Goal: Check status

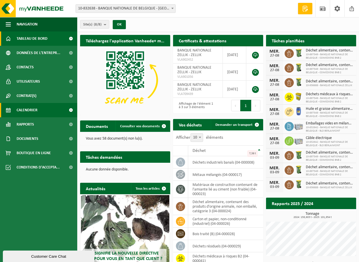
click at [24, 108] on span "Calendrier" at bounding box center [27, 110] width 21 height 14
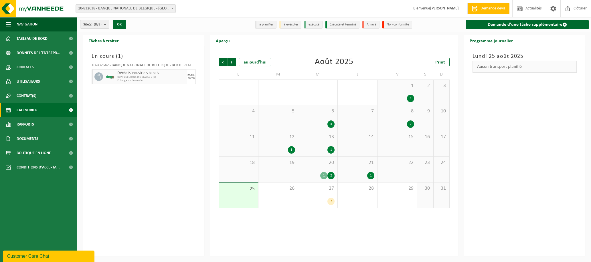
click at [291, 151] on div "1" at bounding box center [291, 149] width 7 height 7
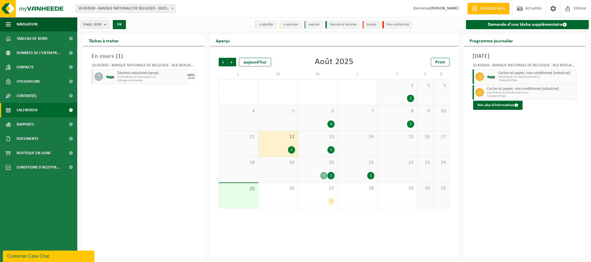
click at [363, 177] on div "1" at bounding box center [370, 175] width 7 height 7
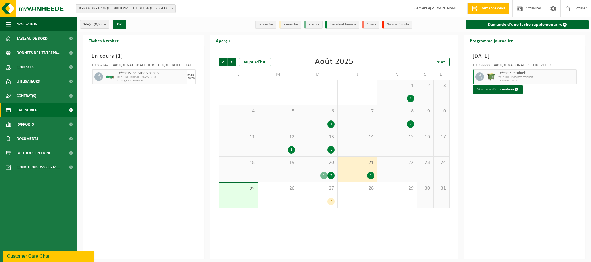
click at [331, 176] on div "2" at bounding box center [330, 175] width 7 height 7
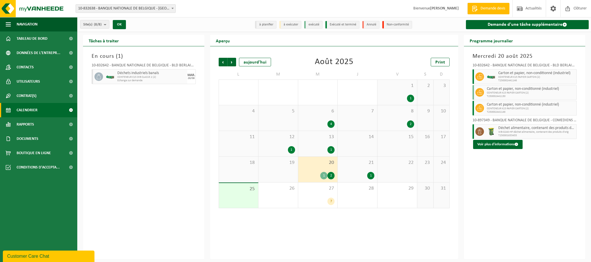
click at [324, 177] on div "1" at bounding box center [323, 175] width 7 height 7
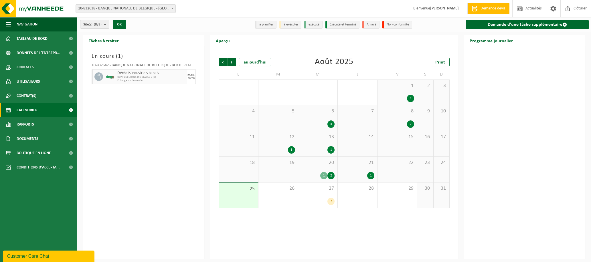
click at [324, 176] on div "1" at bounding box center [323, 175] width 7 height 7
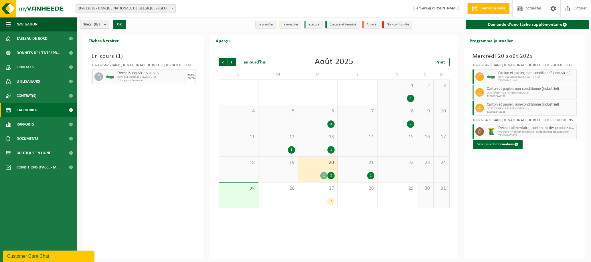
click at [291, 150] on div "1" at bounding box center [291, 149] width 7 height 7
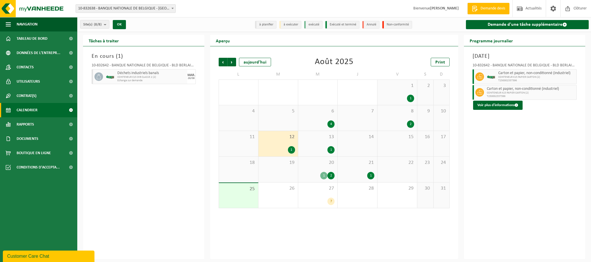
click at [330, 150] on div "1" at bounding box center [330, 149] width 7 height 7
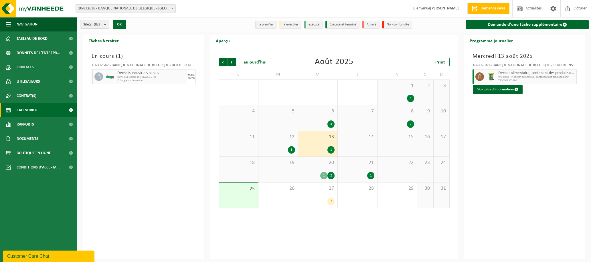
click at [291, 151] on div "1" at bounding box center [291, 149] width 7 height 7
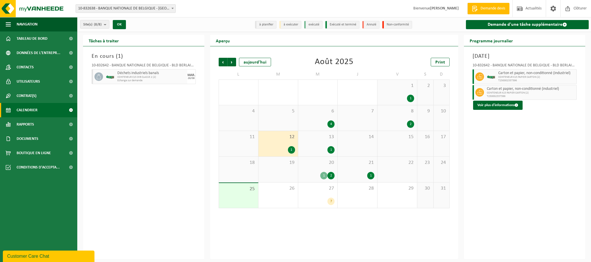
click at [363, 175] on div "1" at bounding box center [370, 175] width 7 height 7
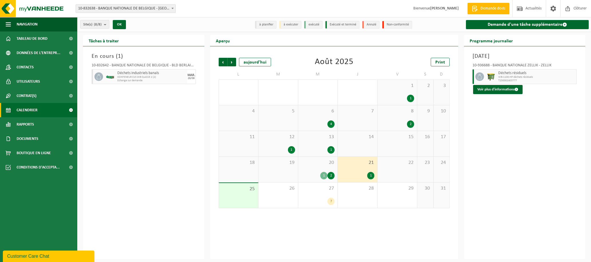
click at [331, 151] on div "1" at bounding box center [330, 149] width 7 height 7
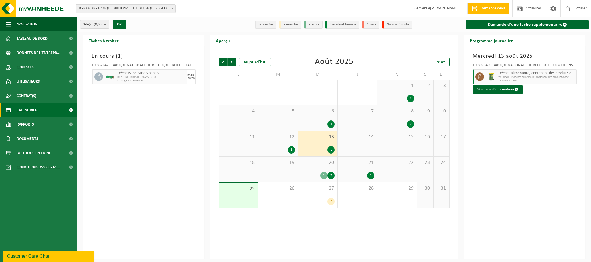
click at [331, 124] on div "4" at bounding box center [330, 124] width 7 height 7
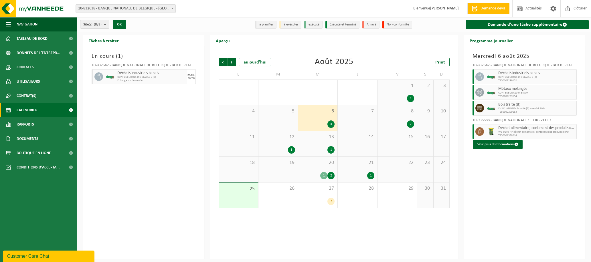
click at [363, 97] on div "1" at bounding box center [410, 98] width 7 height 7
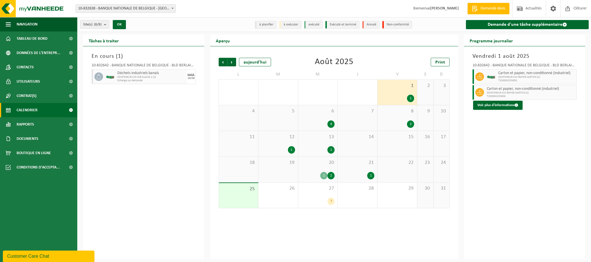
click at [363, 125] on div "2" at bounding box center [410, 124] width 7 height 7
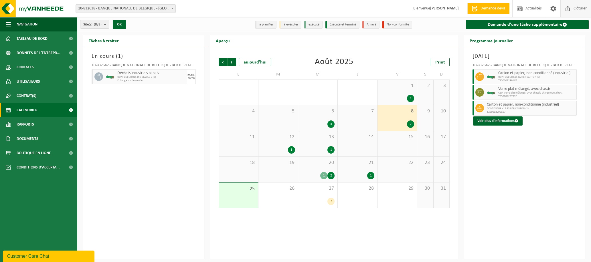
click at [363, 7] on span "Clôturer" at bounding box center [580, 8] width 16 height 17
